Goal: Find specific page/section: Find specific page/section

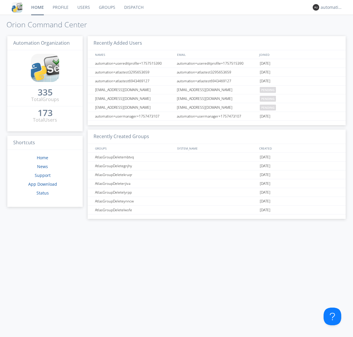
click at [133, 7] on link "Dispatch" at bounding box center [134, 7] width 28 height 15
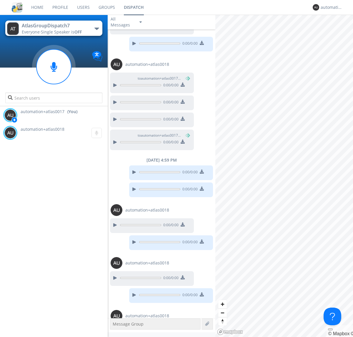
scroll to position [255, 0]
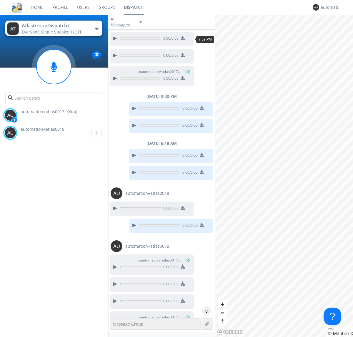
scroll to position [27, 0]
click at [204, 311] on div "^" at bounding box center [206, 310] width 9 height 9
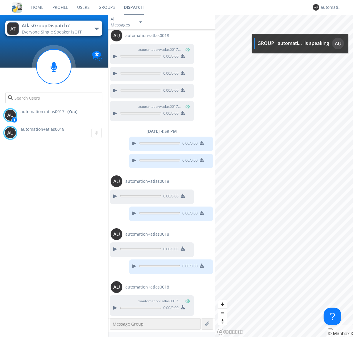
scroll to position [255, 0]
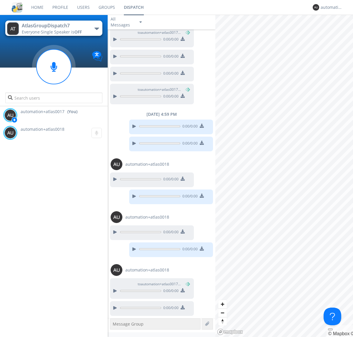
click at [182, 308] on img at bounding box center [182, 307] width 4 height 4
click at [330, 7] on div "automation+atlas0017" at bounding box center [331, 7] width 22 height 6
